Goal: Information Seeking & Learning: Learn about a topic

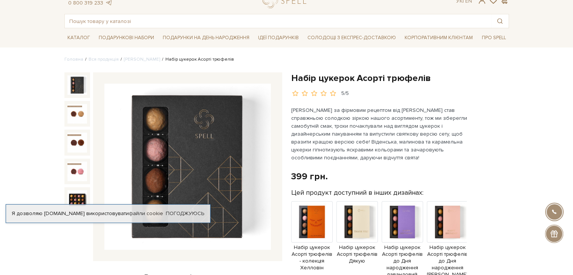
scroll to position [75, 0]
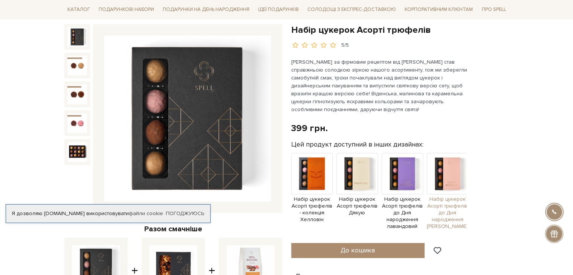
click at [440, 174] on img at bounding box center [447, 173] width 41 height 41
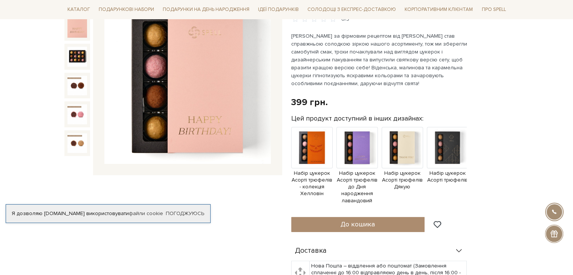
scroll to position [113, 0]
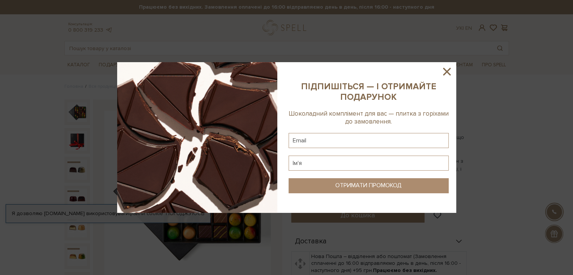
click at [447, 72] on icon at bounding box center [447, 72] width 8 height 8
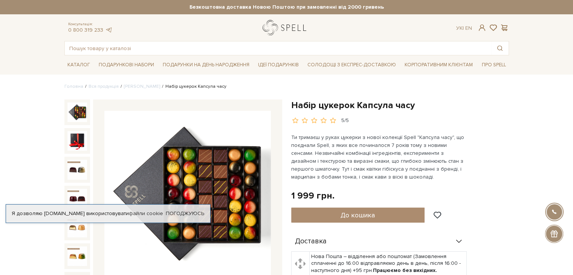
drag, startPoint x: 312, startPoint y: 28, endPoint x: 279, endPoint y: 30, distance: 33.6
click at [276, 29] on div at bounding box center [286, 27] width 56 height 15
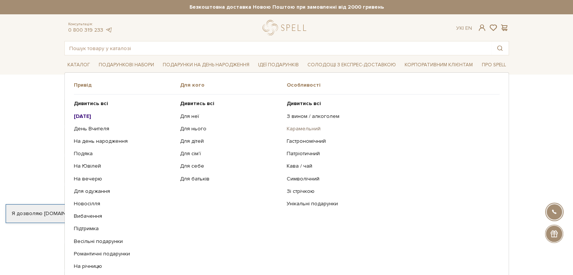
click at [297, 126] on link "Карамельний" at bounding box center [389, 128] width 207 height 7
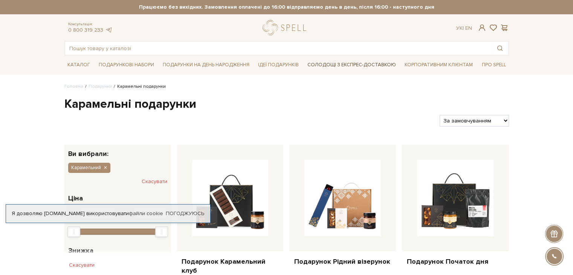
click at [331, 62] on link "Солодощі з експрес-доставкою" at bounding box center [351, 64] width 94 height 13
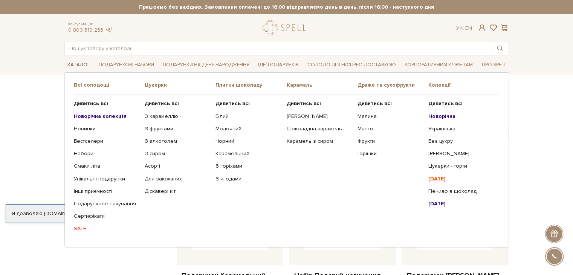
click at [85, 66] on link "Каталог" at bounding box center [78, 65] width 29 height 12
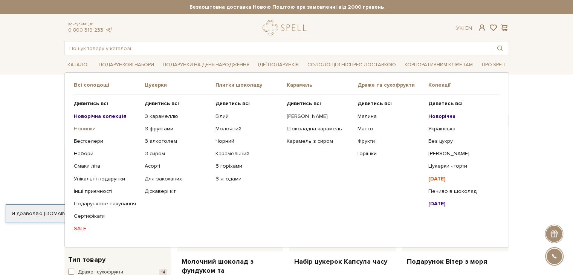
click at [89, 129] on link "Новинки" at bounding box center [106, 128] width 65 height 7
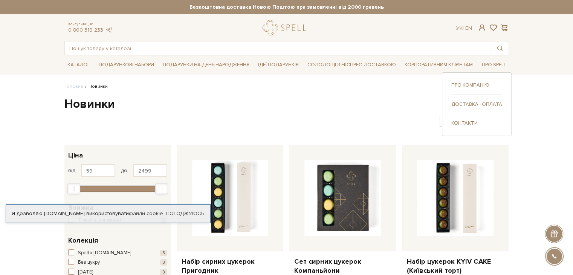
click at [473, 84] on link "Про компанію" at bounding box center [476, 85] width 51 height 7
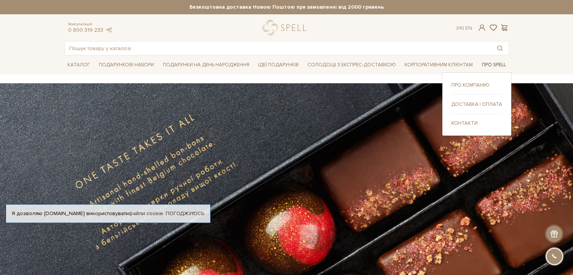
click at [492, 65] on link "Про Spell" at bounding box center [493, 65] width 30 height 12
click at [463, 123] on link "Контакти" at bounding box center [476, 123] width 51 height 7
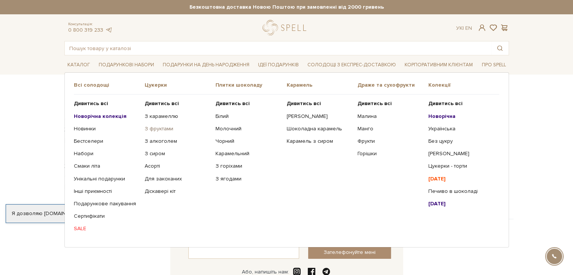
click at [153, 129] on link "З фруктами" at bounding box center [177, 128] width 65 height 7
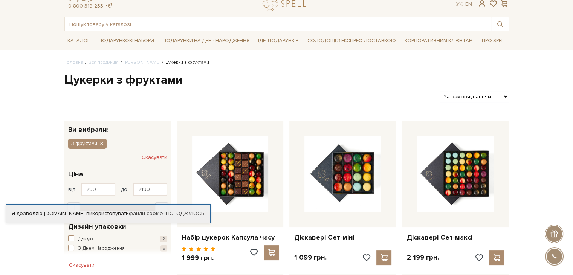
scroll to position [38, 0]
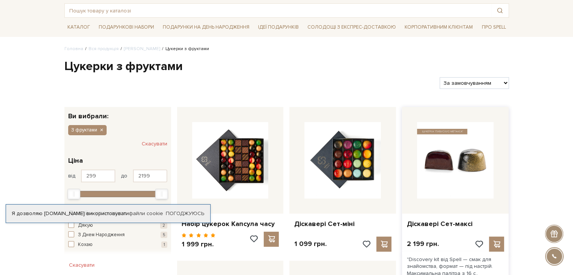
click at [473, 149] on img at bounding box center [455, 160] width 76 height 76
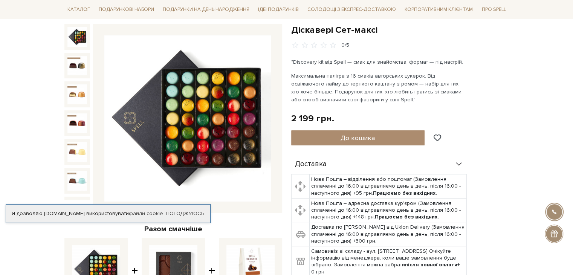
scroll to position [38, 0]
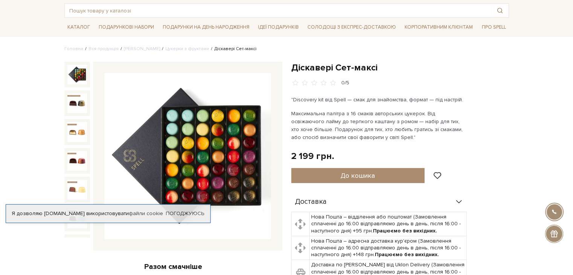
click at [199, 131] on img at bounding box center [187, 156] width 166 height 166
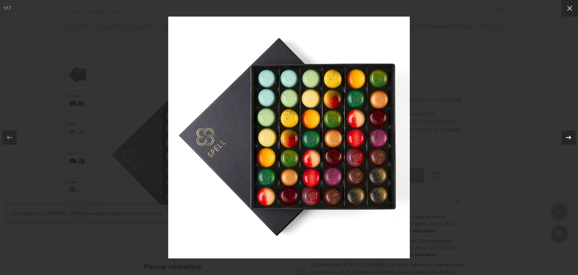
click at [569, 139] on icon at bounding box center [568, 137] width 9 height 9
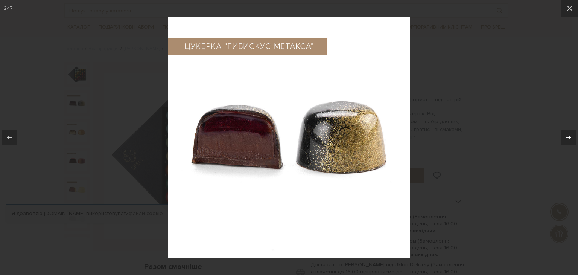
click at [569, 139] on icon at bounding box center [568, 137] width 9 height 9
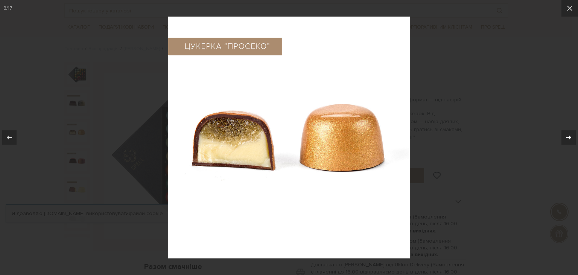
click at [569, 139] on icon at bounding box center [568, 137] width 9 height 9
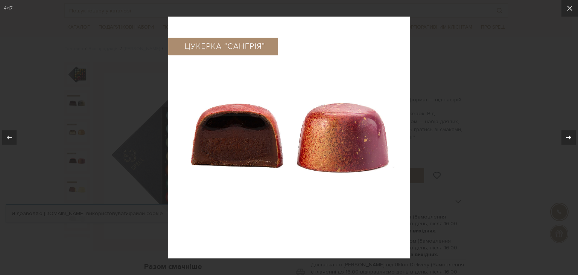
click at [569, 139] on icon at bounding box center [568, 137] width 9 height 9
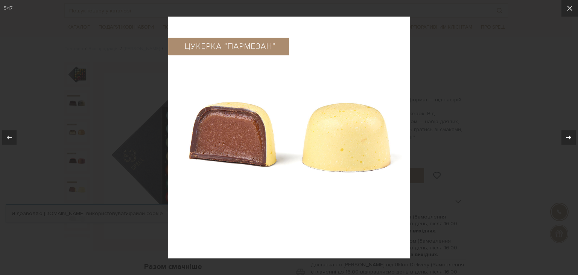
click at [569, 139] on icon at bounding box center [568, 137] width 9 height 9
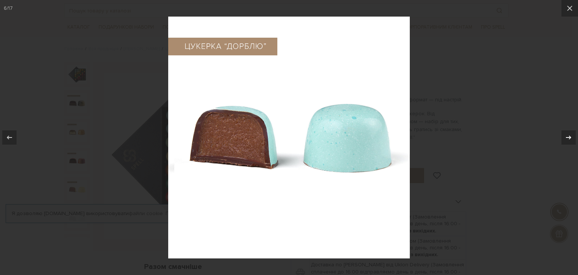
click at [569, 139] on icon at bounding box center [568, 138] width 5 height 4
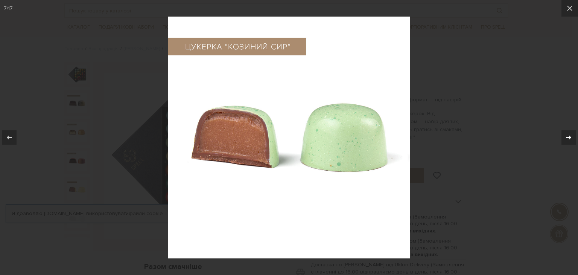
click at [569, 139] on icon at bounding box center [568, 138] width 5 height 4
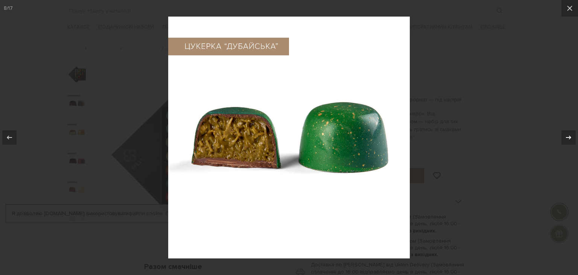
click at [569, 136] on icon at bounding box center [568, 137] width 9 height 9
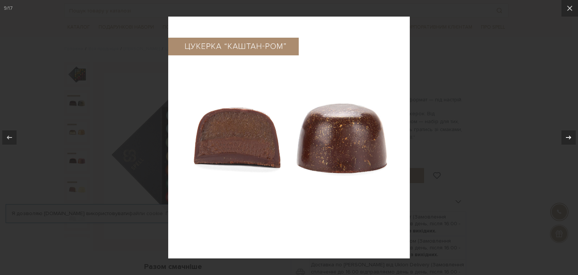
click at [569, 136] on icon at bounding box center [568, 137] width 9 height 9
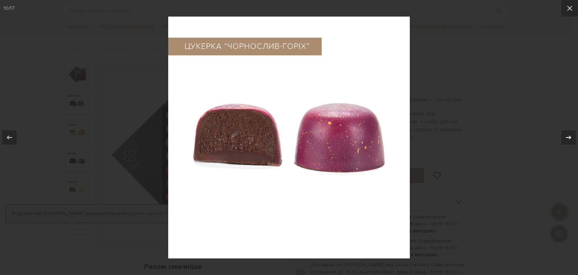
click at [569, 136] on icon at bounding box center [568, 137] width 9 height 9
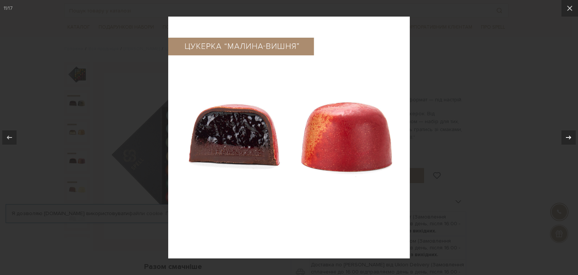
click at [569, 136] on icon at bounding box center [568, 137] width 9 height 9
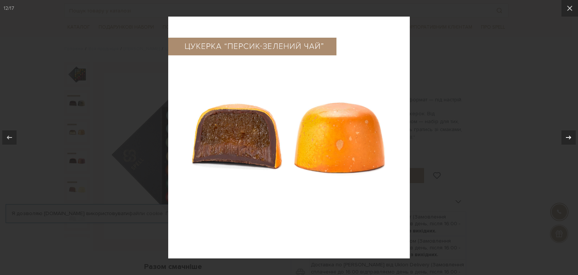
click at [569, 136] on icon at bounding box center [568, 137] width 9 height 9
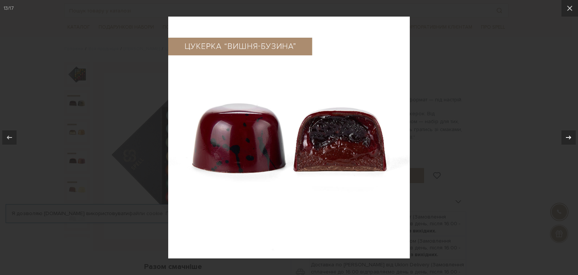
click at [569, 136] on icon at bounding box center [568, 137] width 9 height 9
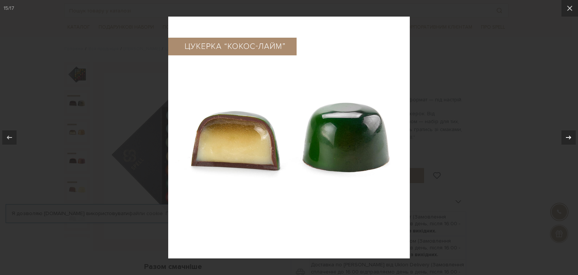
click at [569, 136] on icon at bounding box center [568, 137] width 9 height 9
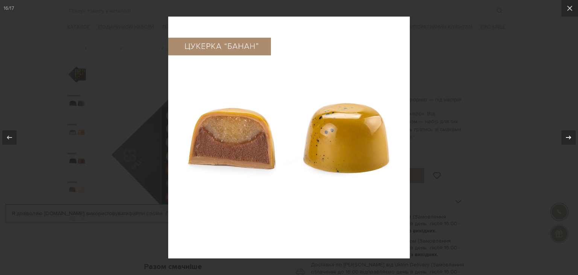
click at [569, 136] on icon at bounding box center [568, 137] width 9 height 9
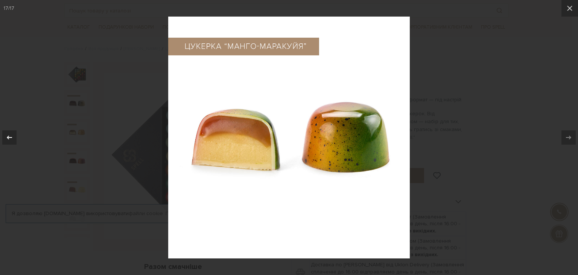
click at [10, 139] on icon at bounding box center [9, 137] width 9 height 9
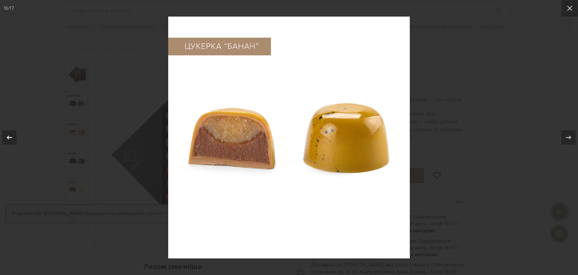
click at [10, 139] on icon at bounding box center [9, 137] width 9 height 9
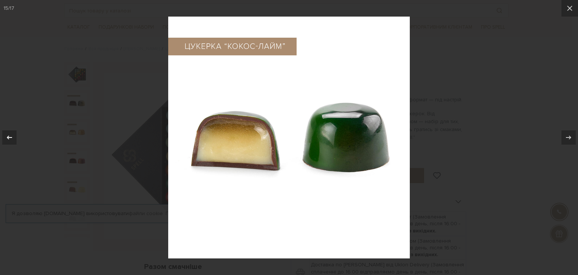
click at [10, 138] on icon at bounding box center [9, 137] width 9 height 9
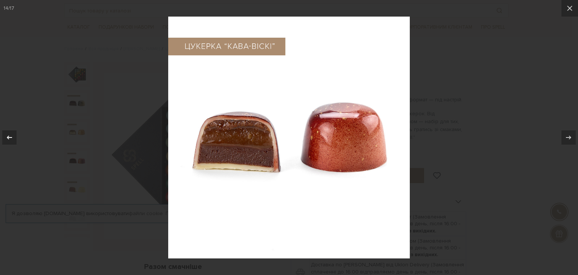
click at [10, 138] on icon at bounding box center [9, 137] width 9 height 9
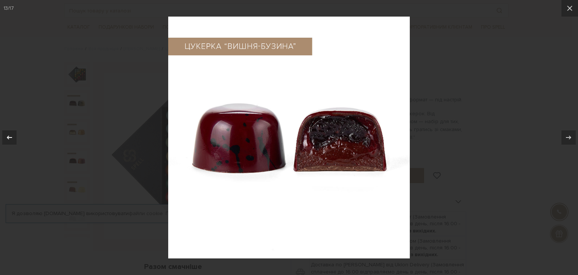
click at [11, 137] on icon at bounding box center [9, 137] width 9 height 9
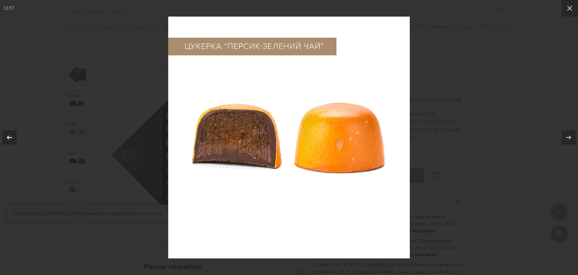
click at [11, 137] on icon at bounding box center [9, 137] width 9 height 9
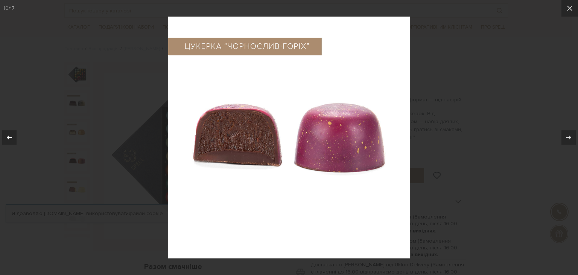
click at [11, 137] on icon at bounding box center [9, 138] width 5 height 4
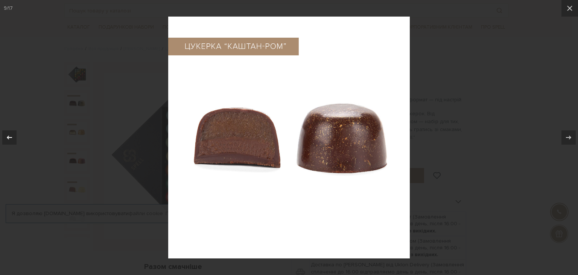
click at [11, 137] on icon at bounding box center [9, 138] width 5 height 4
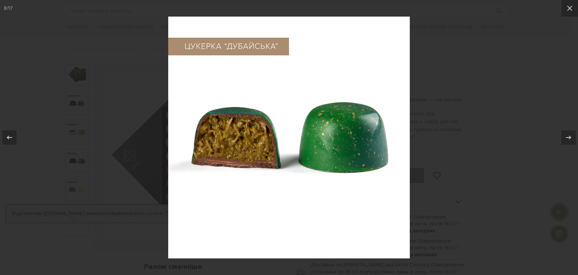
click at [81, 44] on div at bounding box center [289, 137] width 578 height 275
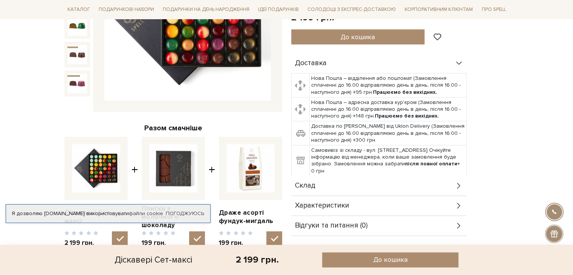
scroll to position [226, 0]
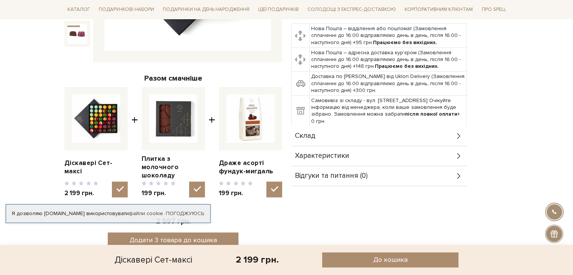
click at [253, 117] on img at bounding box center [250, 118] width 48 height 48
click at [266, 181] on input "checkbox" at bounding box center [274, 189] width 16 height 16
checkbox input "false"
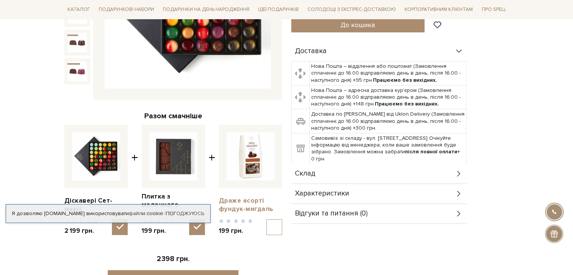
click at [250, 200] on link "Драже асорті фундук-мигдаль" at bounding box center [250, 205] width 63 height 17
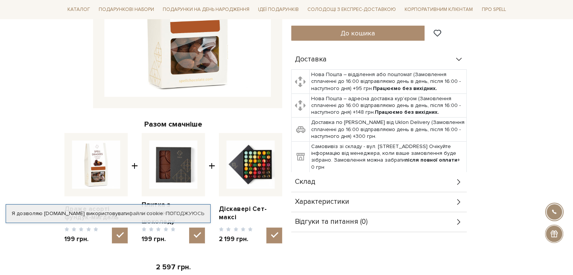
scroll to position [226, 0]
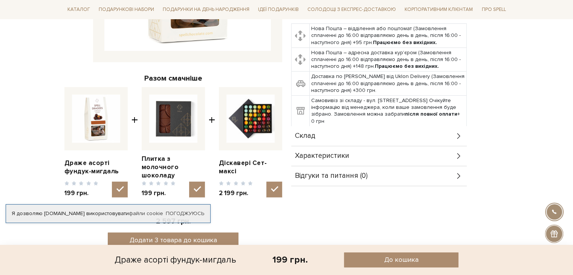
click at [178, 119] on img at bounding box center [173, 118] width 48 height 48
click at [189, 181] on input "checkbox" at bounding box center [197, 189] width 16 height 16
click at [165, 116] on img at bounding box center [173, 118] width 48 height 48
click at [189, 181] on input "checkbox" at bounding box center [197, 189] width 16 height 16
checkbox input "true"
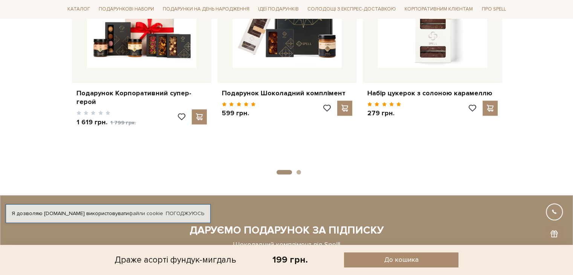
scroll to position [866, 0]
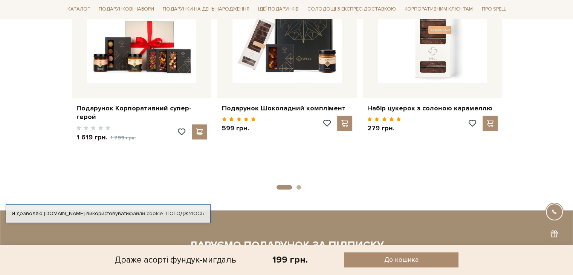
click at [298, 186] on button "2" at bounding box center [298, 187] width 5 height 5
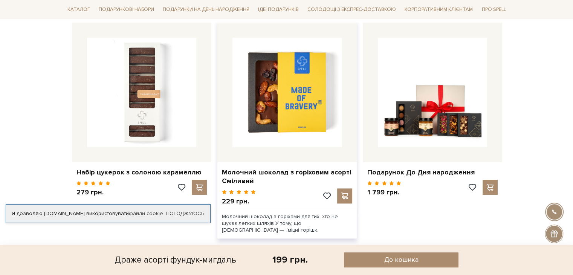
scroll to position [753, 0]
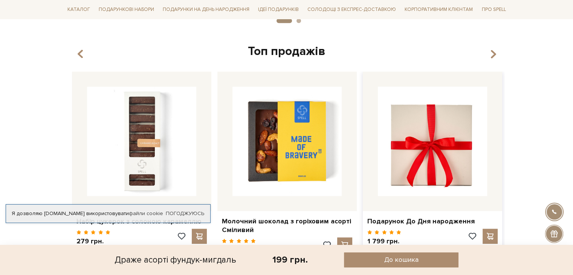
click at [441, 158] on img at bounding box center [432, 141] width 109 height 109
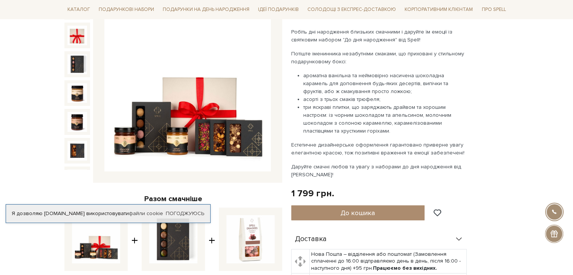
scroll to position [113, 0]
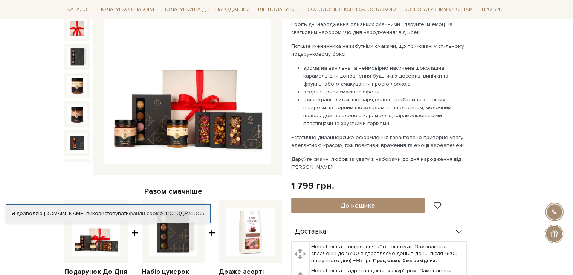
click at [243, 134] on img at bounding box center [187, 81] width 166 height 166
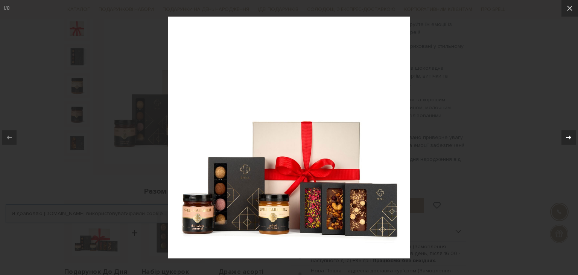
click at [570, 137] on icon at bounding box center [568, 138] width 5 height 4
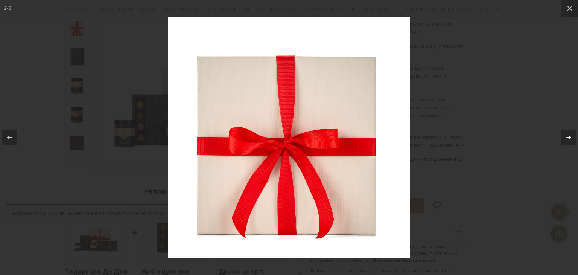
click at [570, 137] on icon at bounding box center [568, 138] width 5 height 4
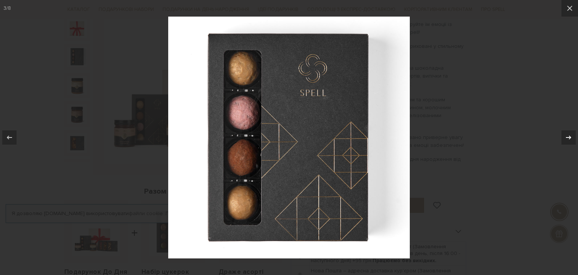
click at [570, 137] on icon at bounding box center [568, 138] width 5 height 4
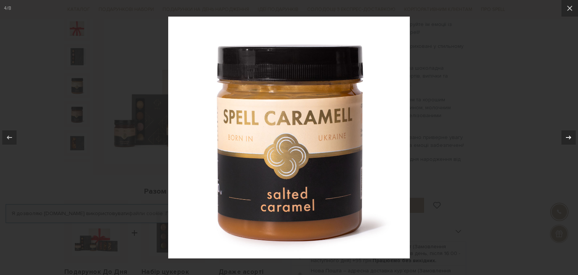
click at [570, 137] on icon at bounding box center [568, 138] width 5 height 4
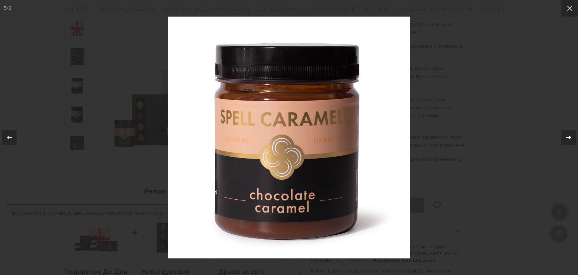
click at [570, 137] on icon at bounding box center [568, 138] width 5 height 4
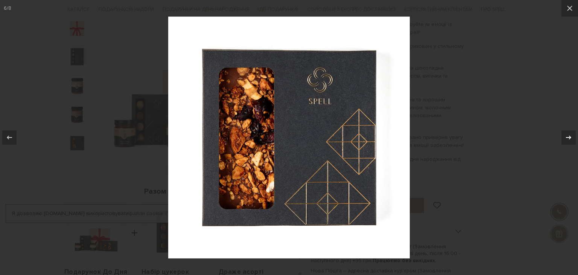
click at [570, 137] on icon at bounding box center [568, 138] width 5 height 4
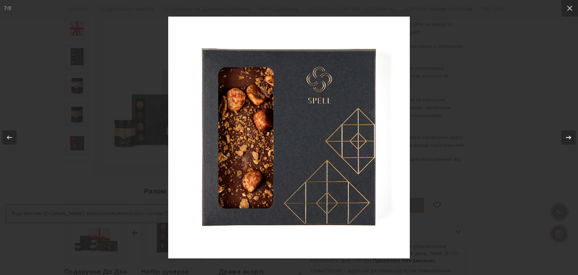
click at [570, 137] on icon at bounding box center [568, 138] width 5 height 4
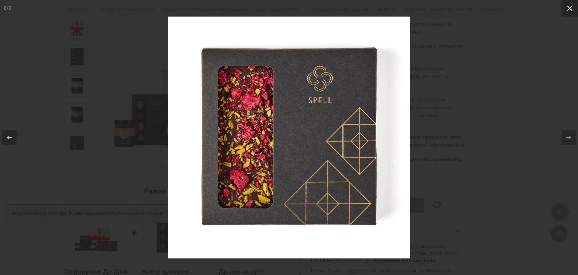
click at [567, 6] on icon at bounding box center [569, 8] width 9 height 9
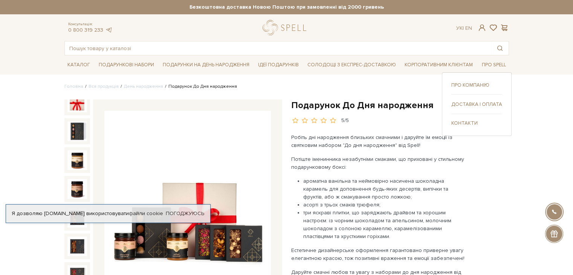
click at [477, 102] on link "Доставка і оплата" at bounding box center [476, 104] width 51 height 7
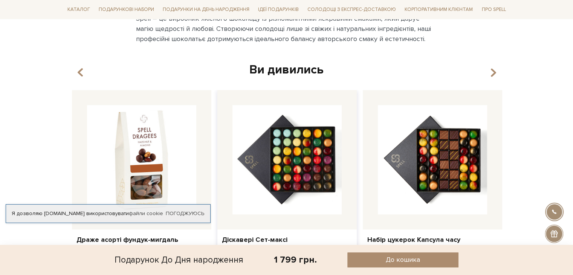
scroll to position [489, 0]
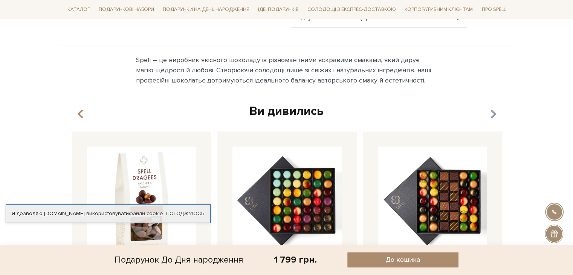
click at [494, 107] on icon "button" at bounding box center [492, 113] width 6 height 13
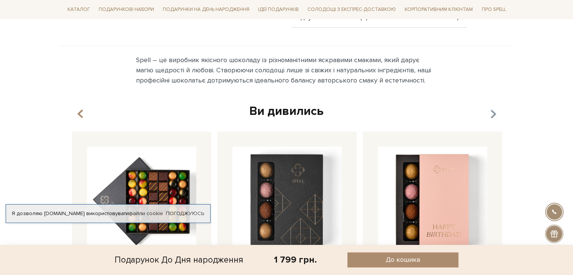
click at [494, 107] on icon "button" at bounding box center [492, 113] width 6 height 13
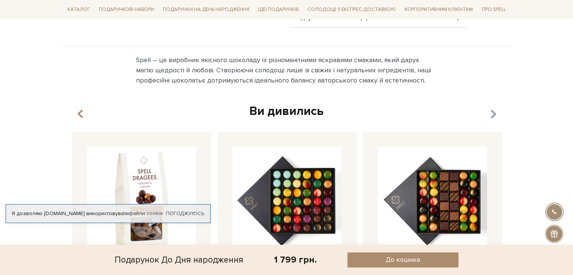
click at [494, 107] on icon "button" at bounding box center [492, 113] width 6 height 13
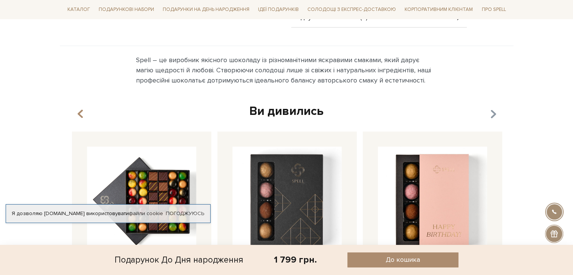
click at [494, 107] on icon "button" at bounding box center [492, 113] width 6 height 13
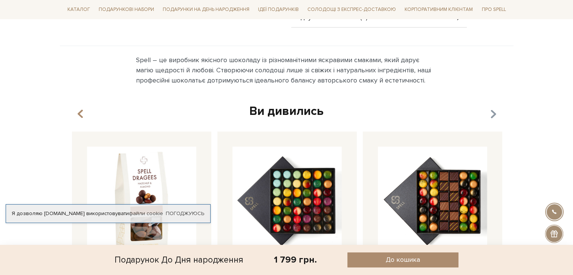
click at [494, 107] on icon "button" at bounding box center [492, 113] width 6 height 13
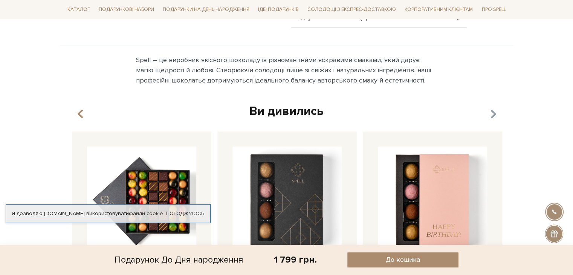
click at [494, 107] on icon "button" at bounding box center [492, 113] width 6 height 13
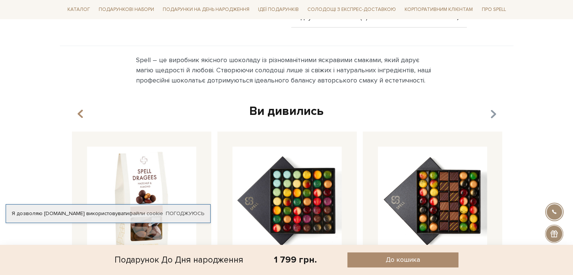
click at [494, 107] on icon "button" at bounding box center [492, 113] width 6 height 13
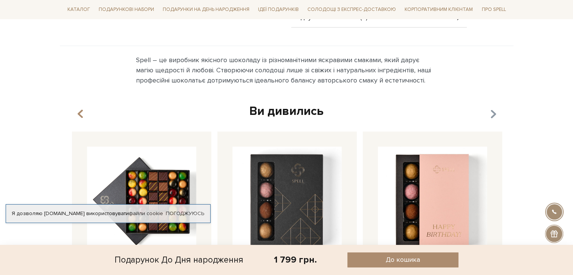
click at [494, 107] on icon "button" at bounding box center [492, 113] width 6 height 13
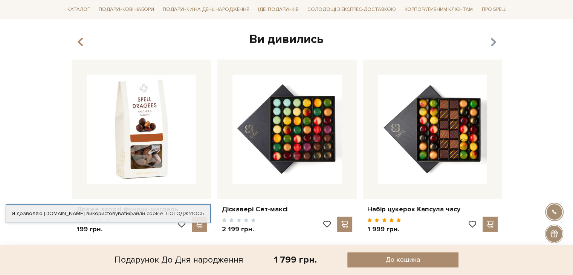
scroll to position [565, 0]
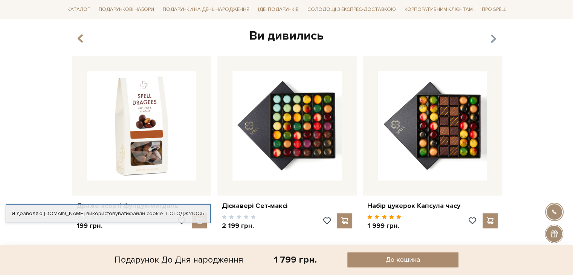
click at [492, 32] on icon "button" at bounding box center [492, 38] width 6 height 13
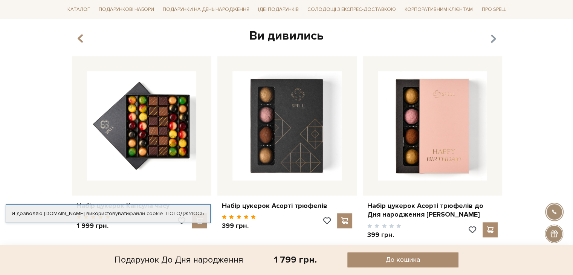
click at [492, 32] on icon "button" at bounding box center [492, 38] width 6 height 13
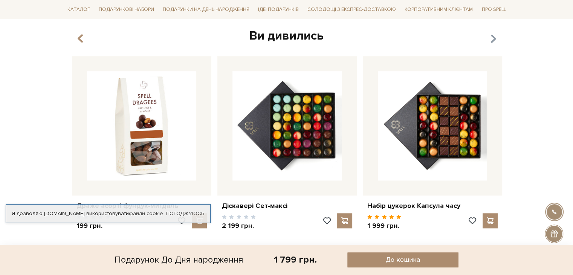
click at [492, 32] on icon "button" at bounding box center [492, 38] width 6 height 13
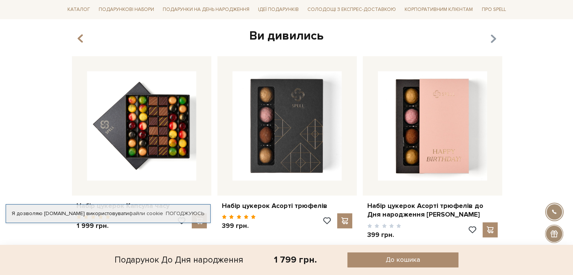
click at [494, 32] on icon "button" at bounding box center [492, 38] width 6 height 13
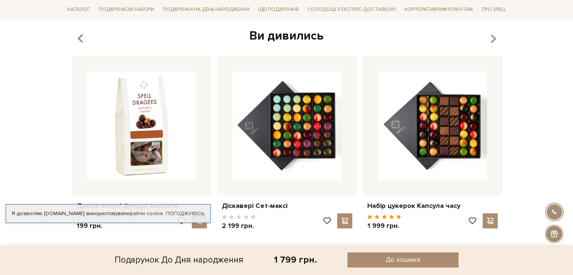
click at [494, 32] on icon "button" at bounding box center [492, 38] width 6 height 13
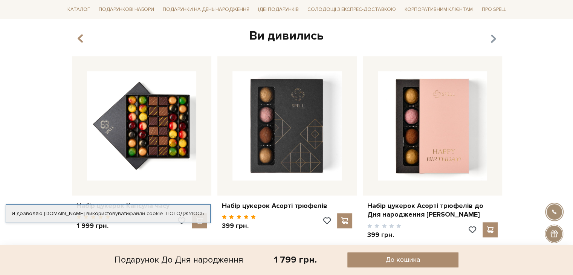
click at [494, 32] on icon "button" at bounding box center [492, 38] width 6 height 13
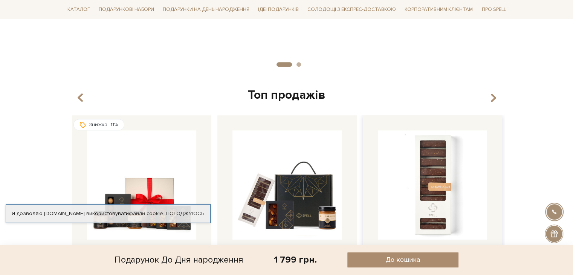
scroll to position [753, 0]
